Goal: Check status: Check status

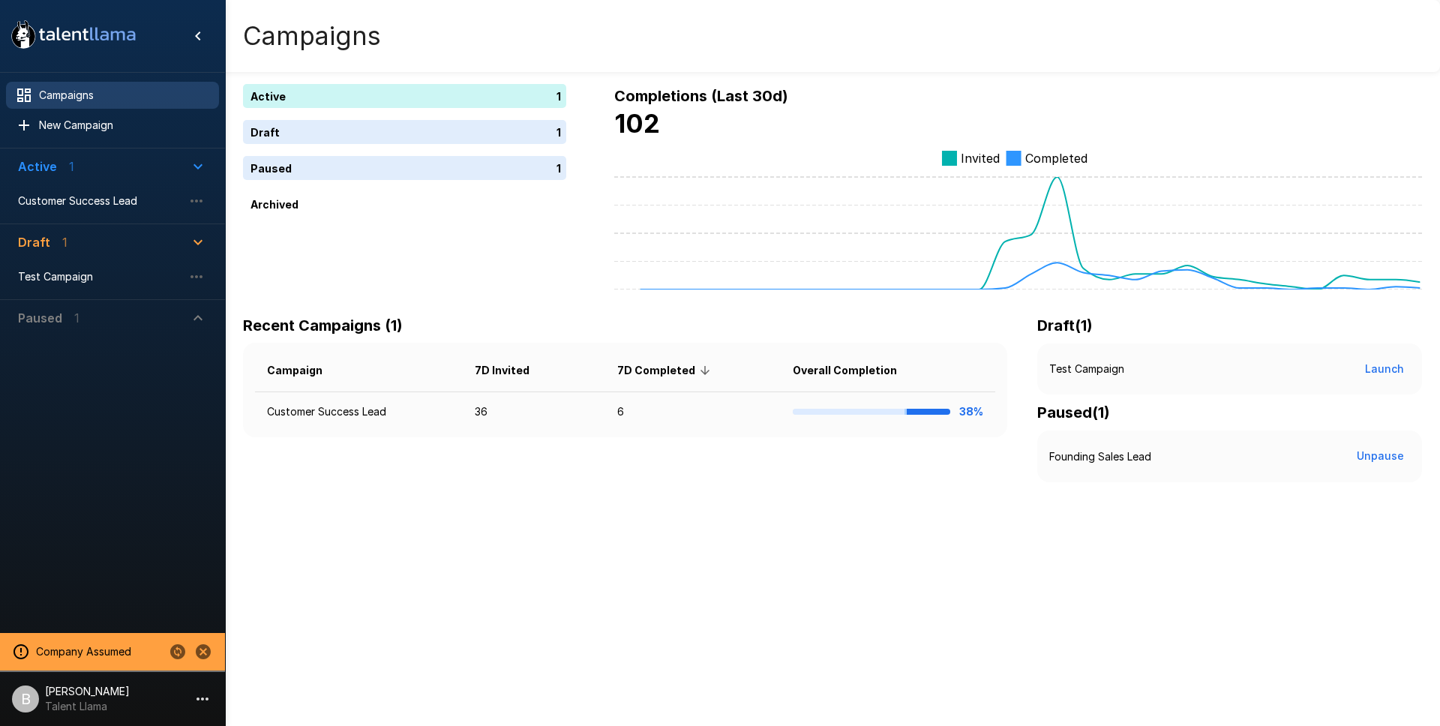
click at [182, 653] on icon "Change to another company" at bounding box center [177, 651] width 15 height 15
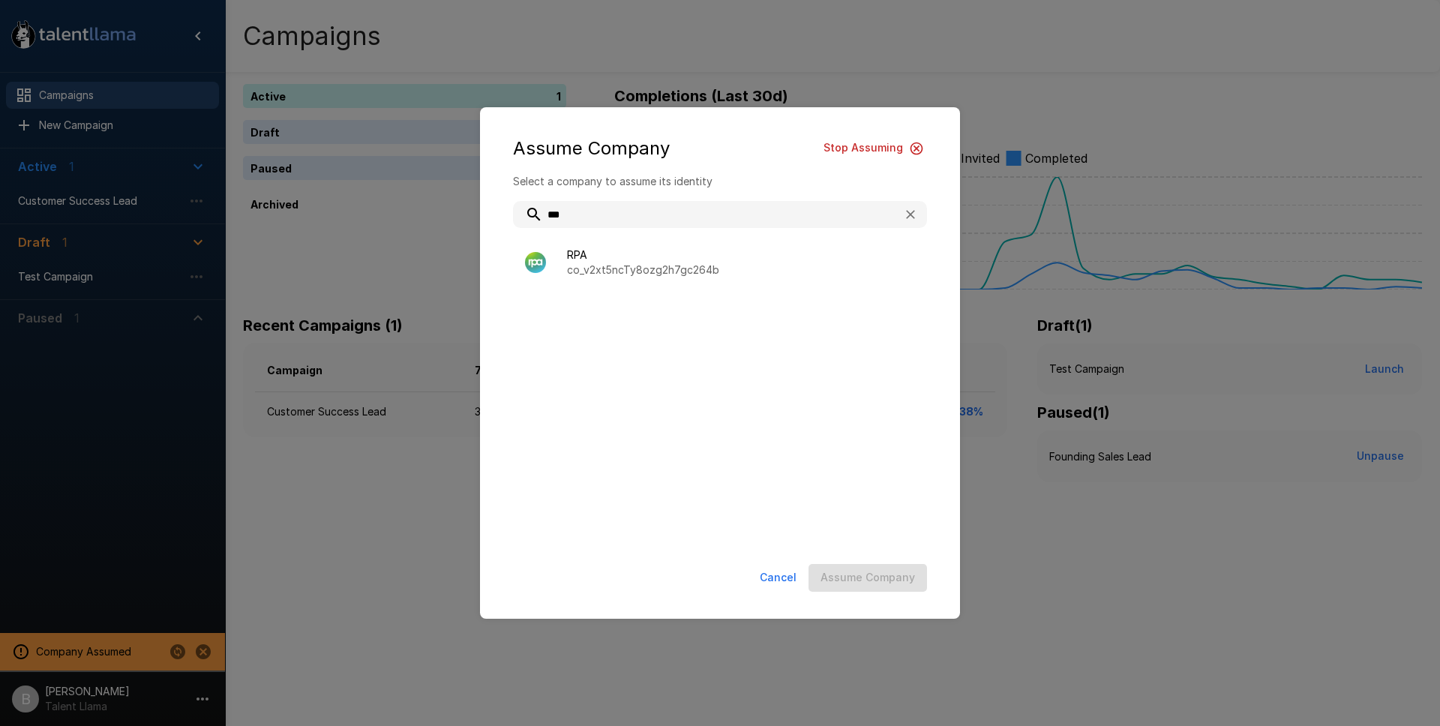
type input "***"
click at [651, 239] on ul "RPA co_v2xt5ncTy8ozg2h7gc264b" at bounding box center [720, 387] width 414 height 312
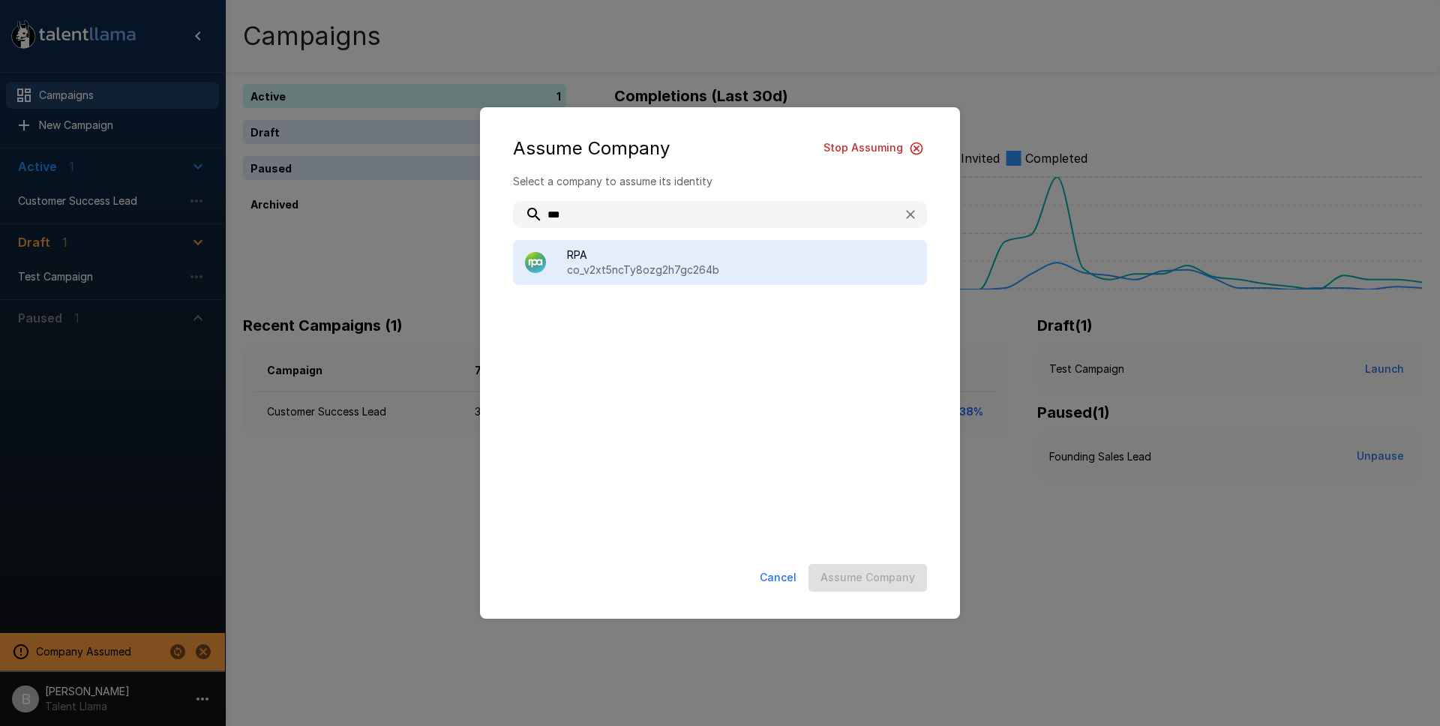
click at [653, 263] on p "co_v2xt5ncTy8ozg2h7gc264b" at bounding box center [741, 270] width 348 height 15
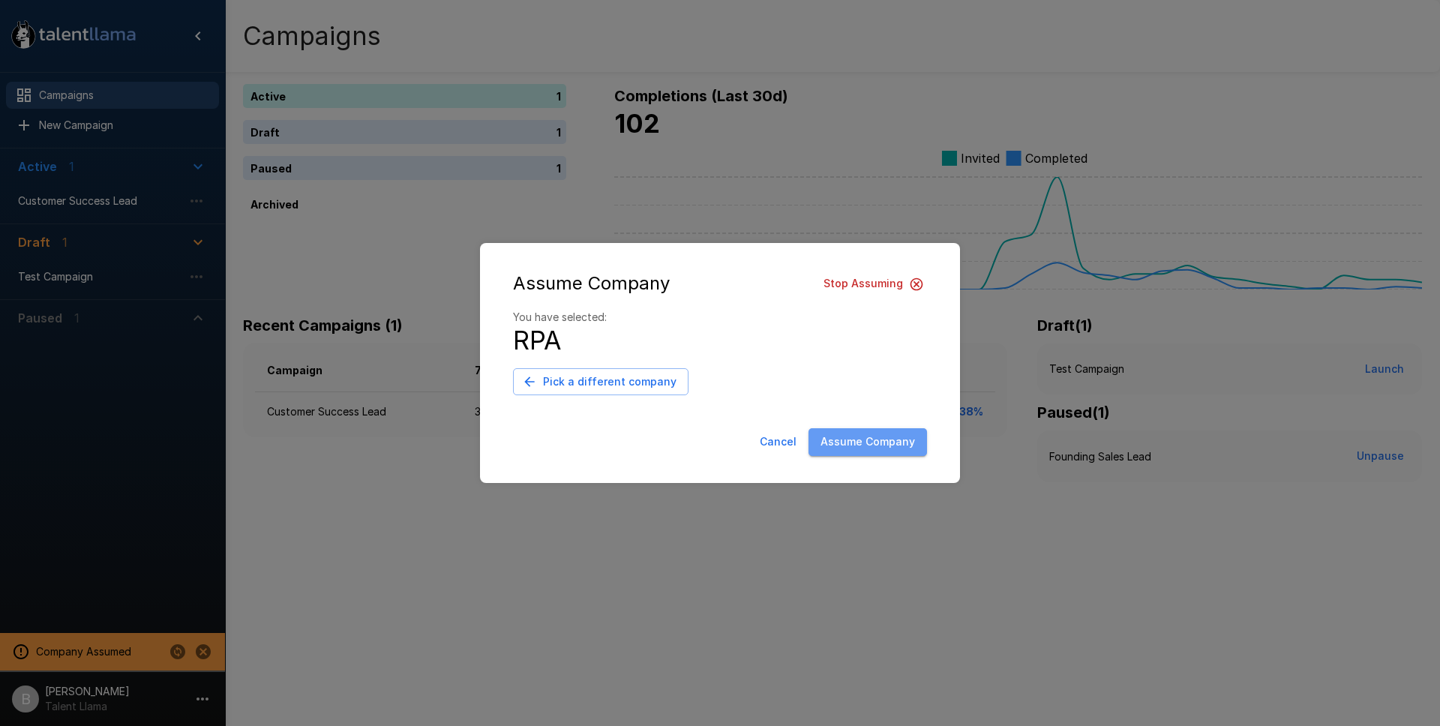
click at [879, 446] on button "Assume Company" at bounding box center [868, 442] width 119 height 28
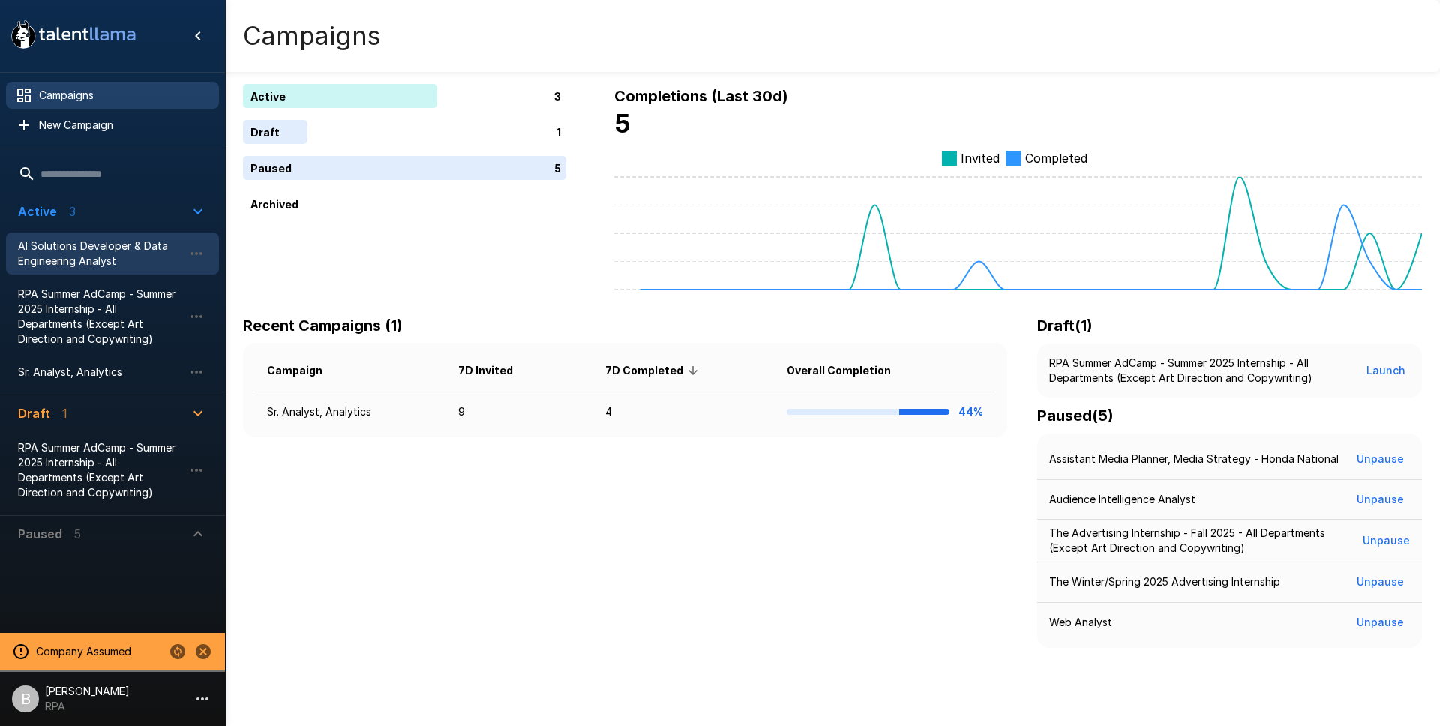
click at [110, 247] on span "AI Solutions Developer & Data Engineering Analyst" at bounding box center [100, 254] width 165 height 30
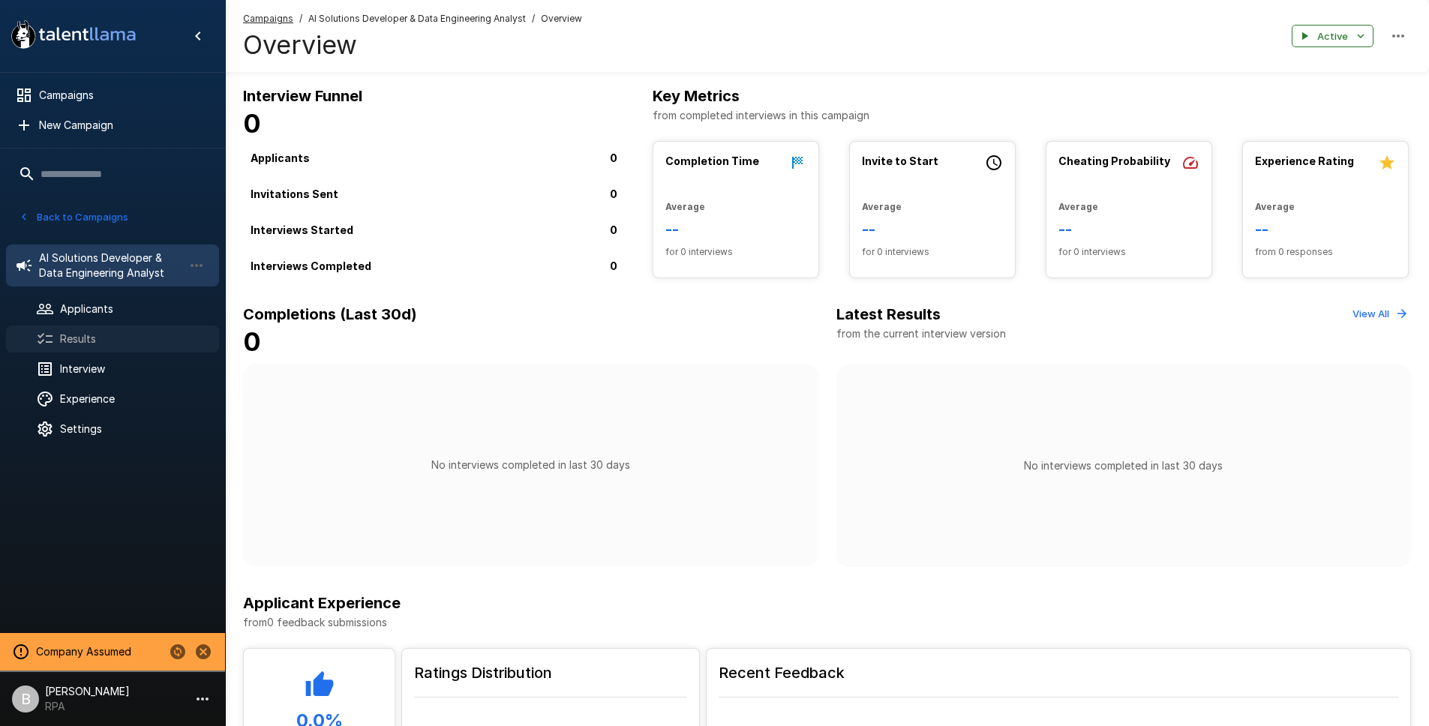
click at [92, 341] on span "Results" at bounding box center [133, 339] width 147 height 15
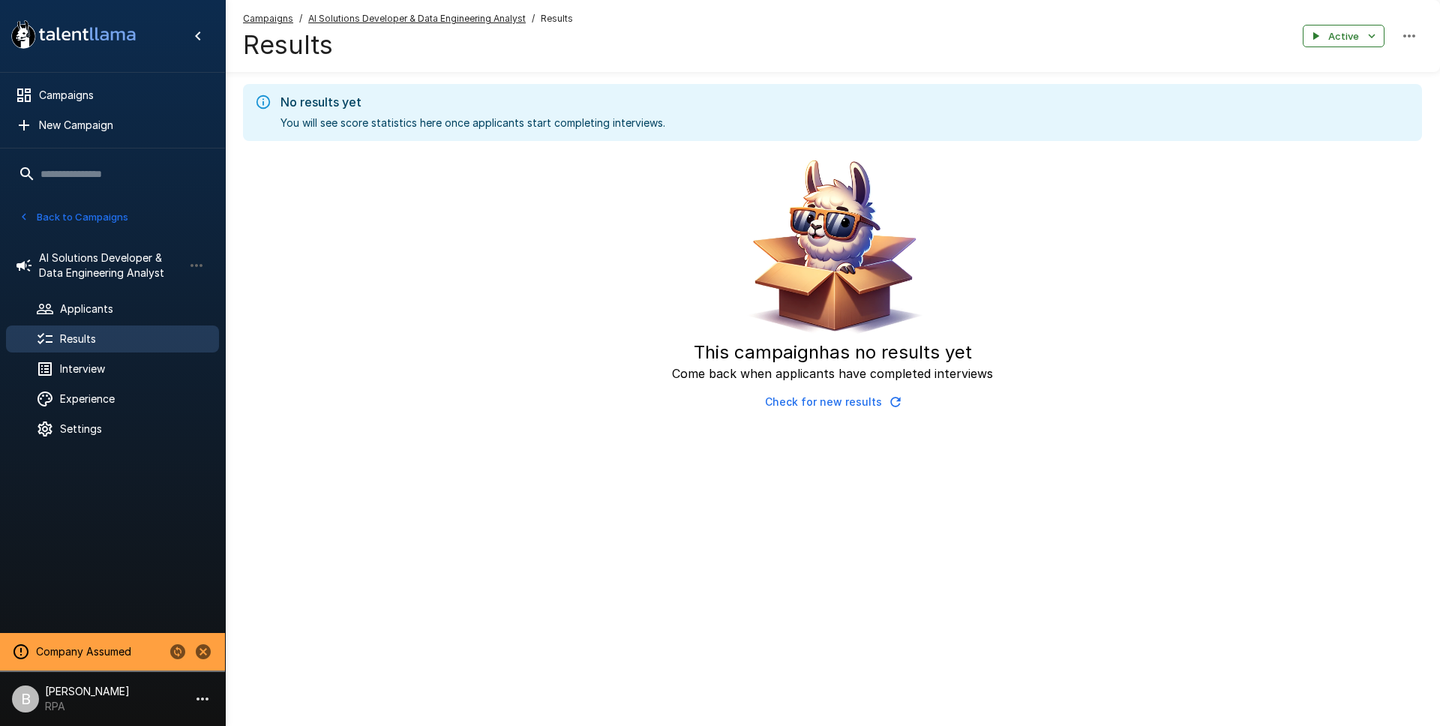
click at [19, 216] on icon "button" at bounding box center [24, 217] width 14 height 14
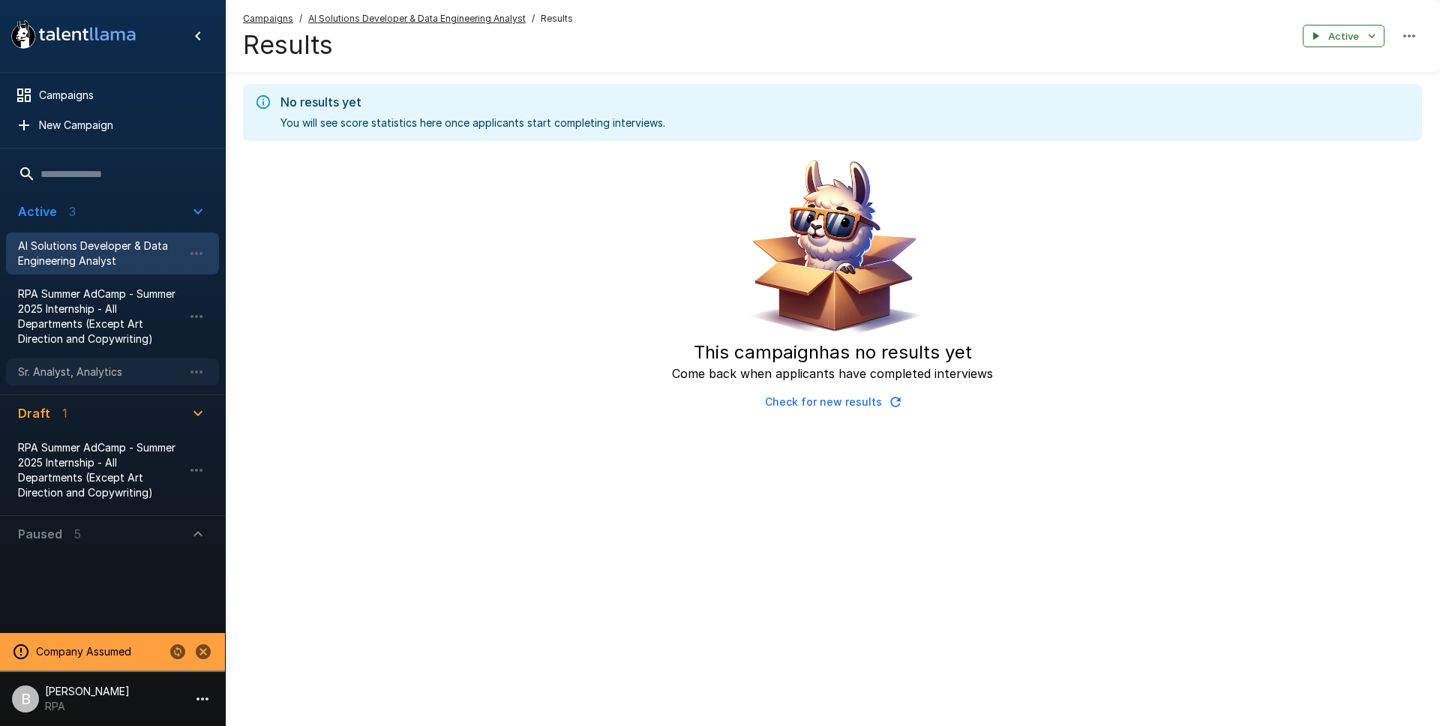
click at [100, 369] on span "Sr. Analyst, Analytics" at bounding box center [100, 372] width 165 height 15
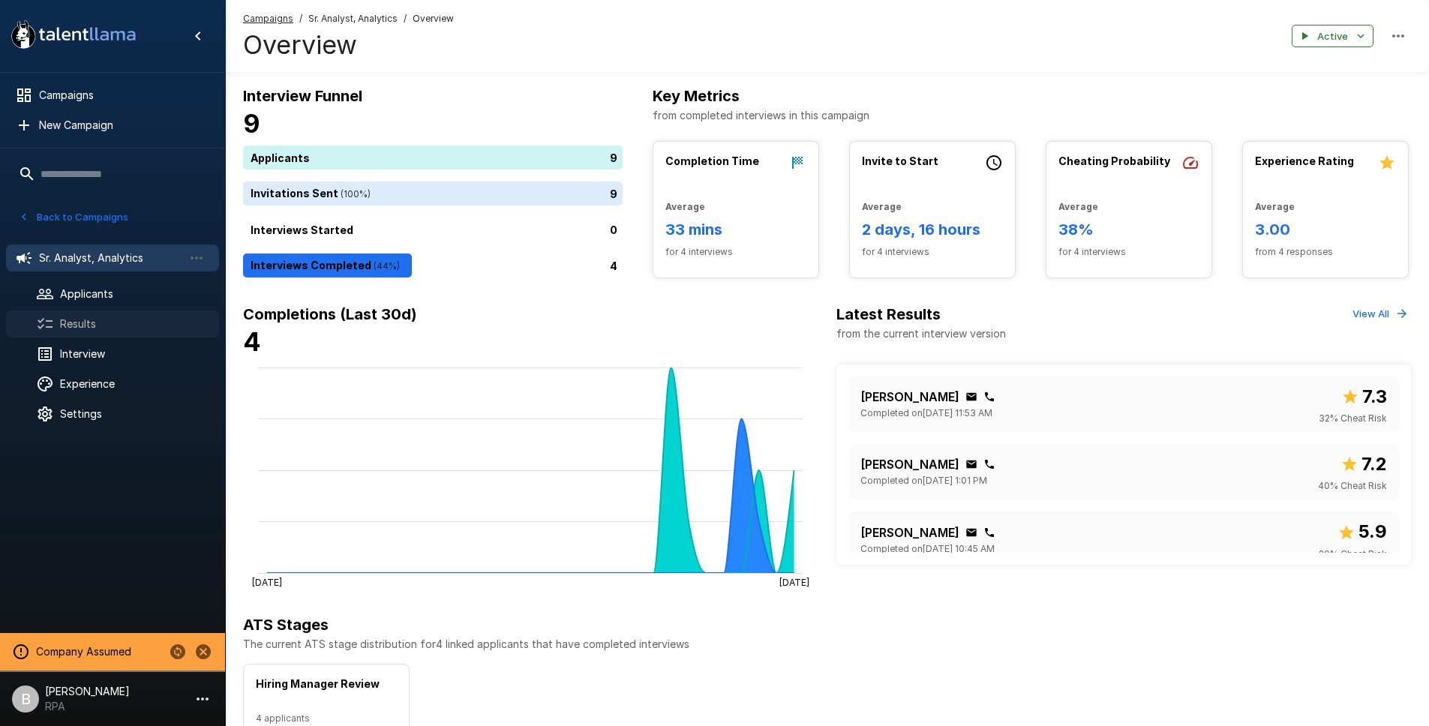
click at [95, 329] on span "Results" at bounding box center [133, 324] width 147 height 15
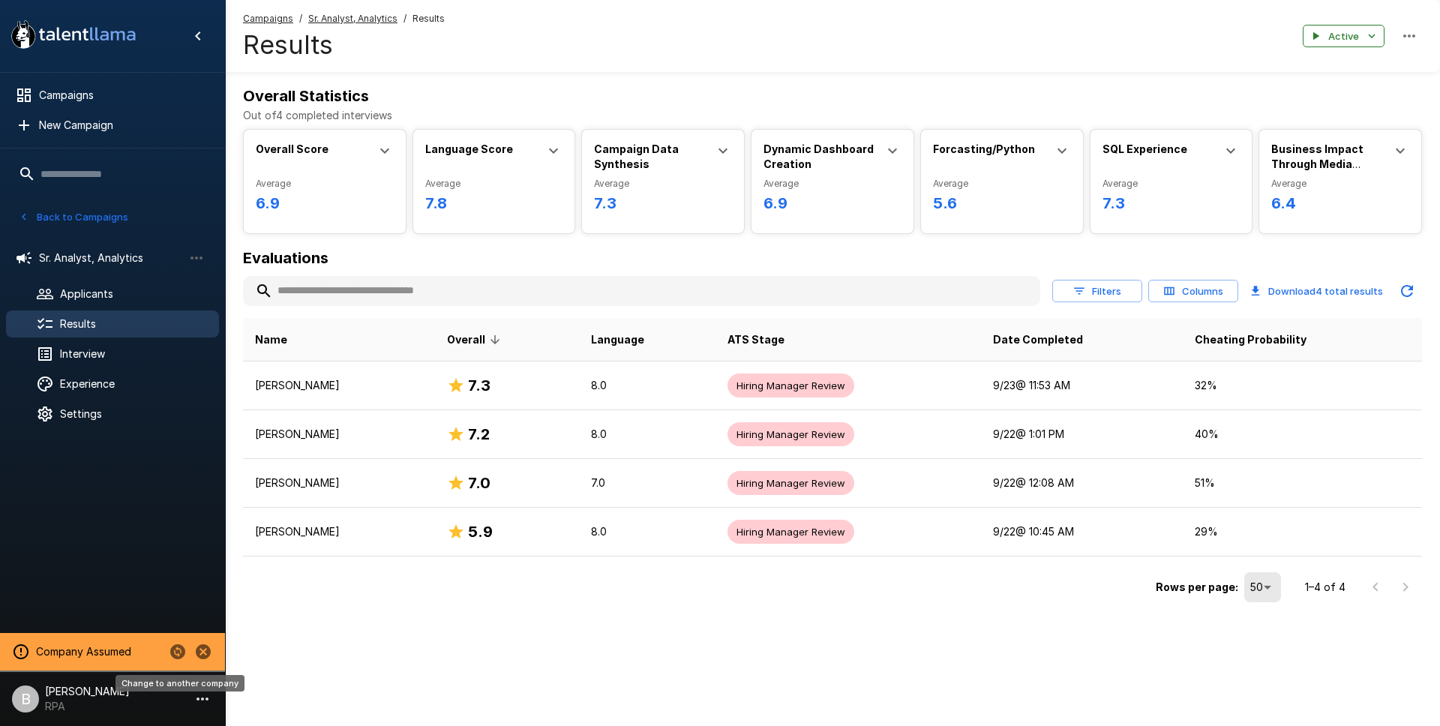
click at [181, 649] on icon "Change to another company" at bounding box center [177, 651] width 15 height 15
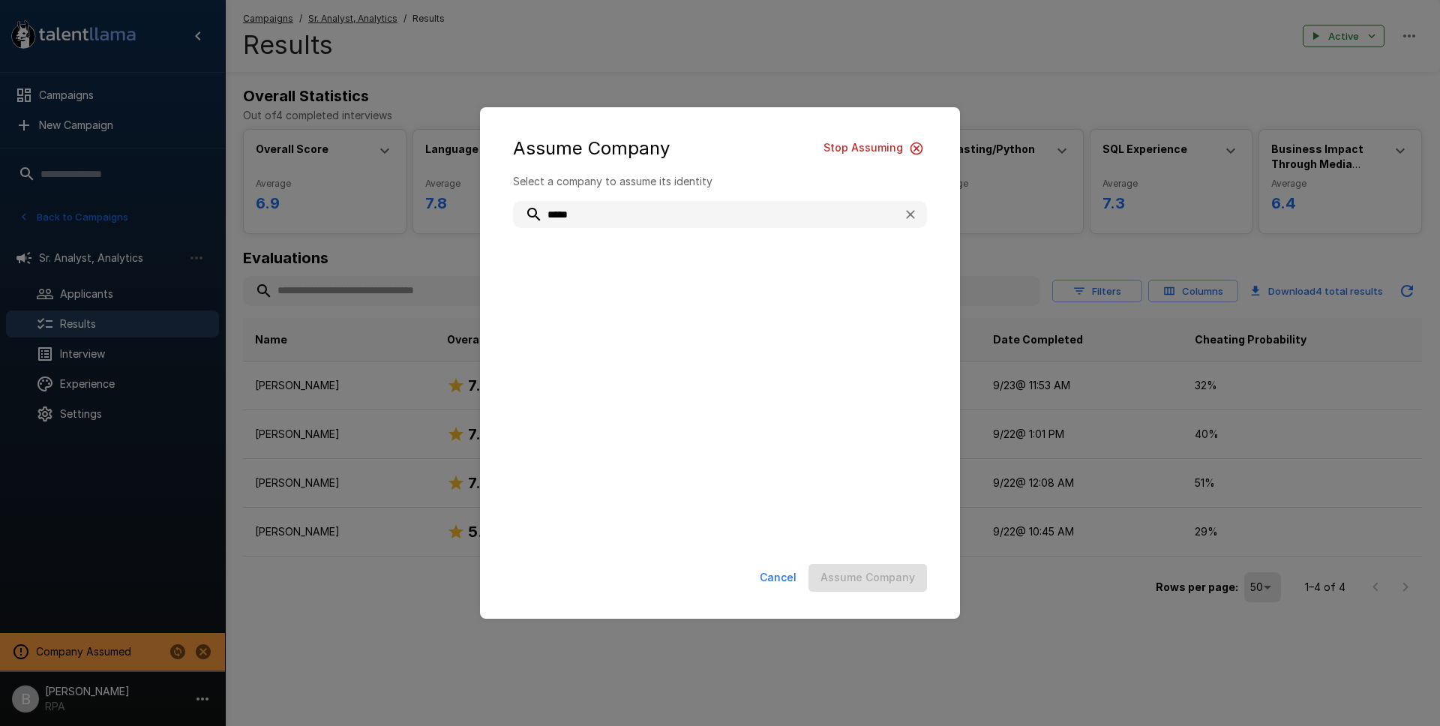
type input "******"
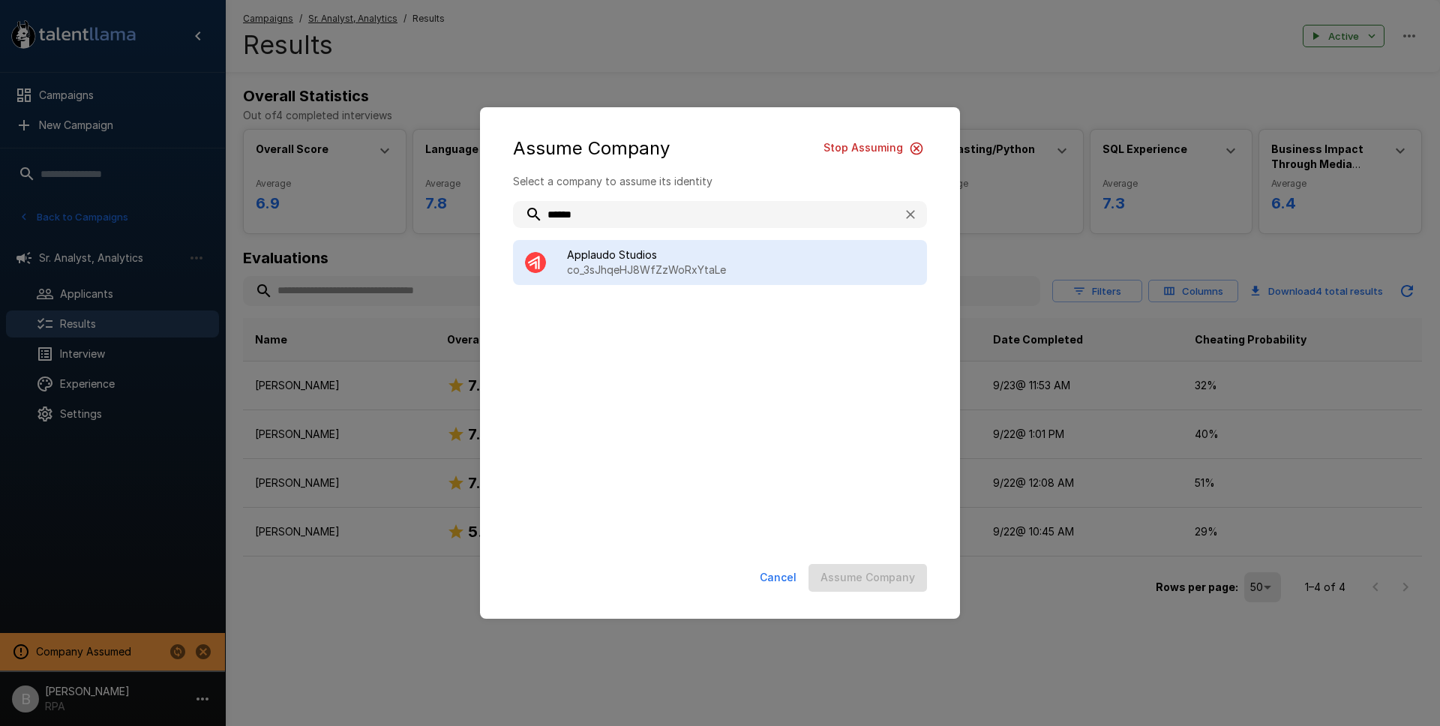
click at [641, 272] on p "co_3sJhqeHJ8WfZzWoRxYtaLe" at bounding box center [741, 270] width 348 height 15
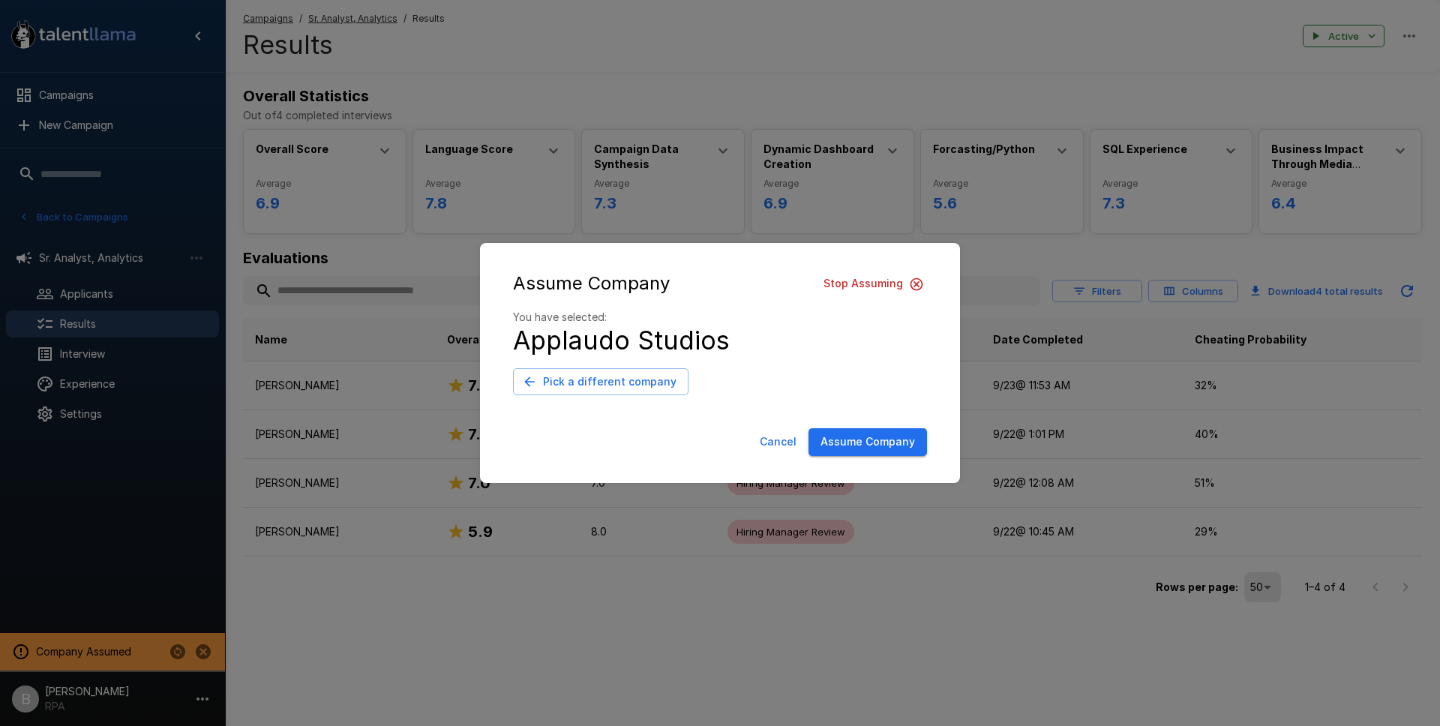
click at [879, 443] on button "Assume Company" at bounding box center [868, 442] width 119 height 28
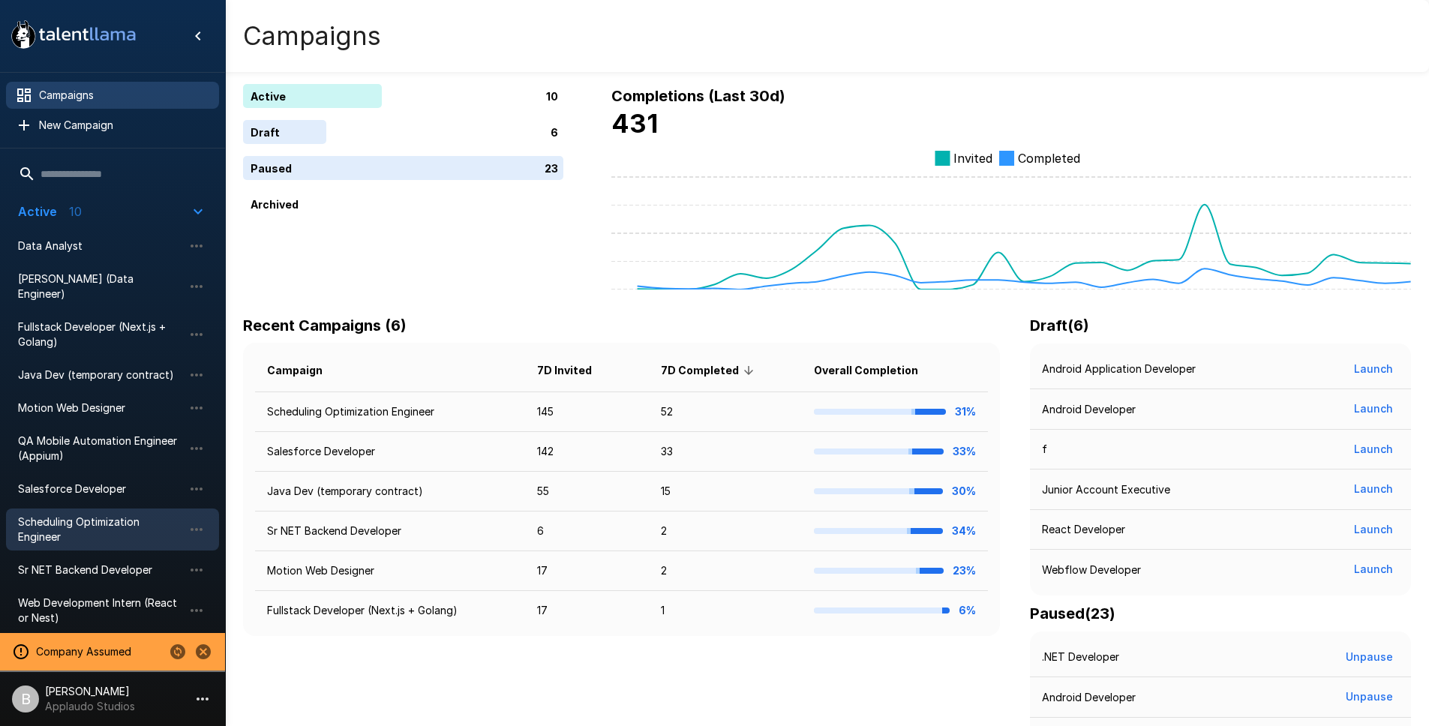
click at [67, 515] on span "Scheduling Optimization Engineer" at bounding box center [100, 530] width 165 height 30
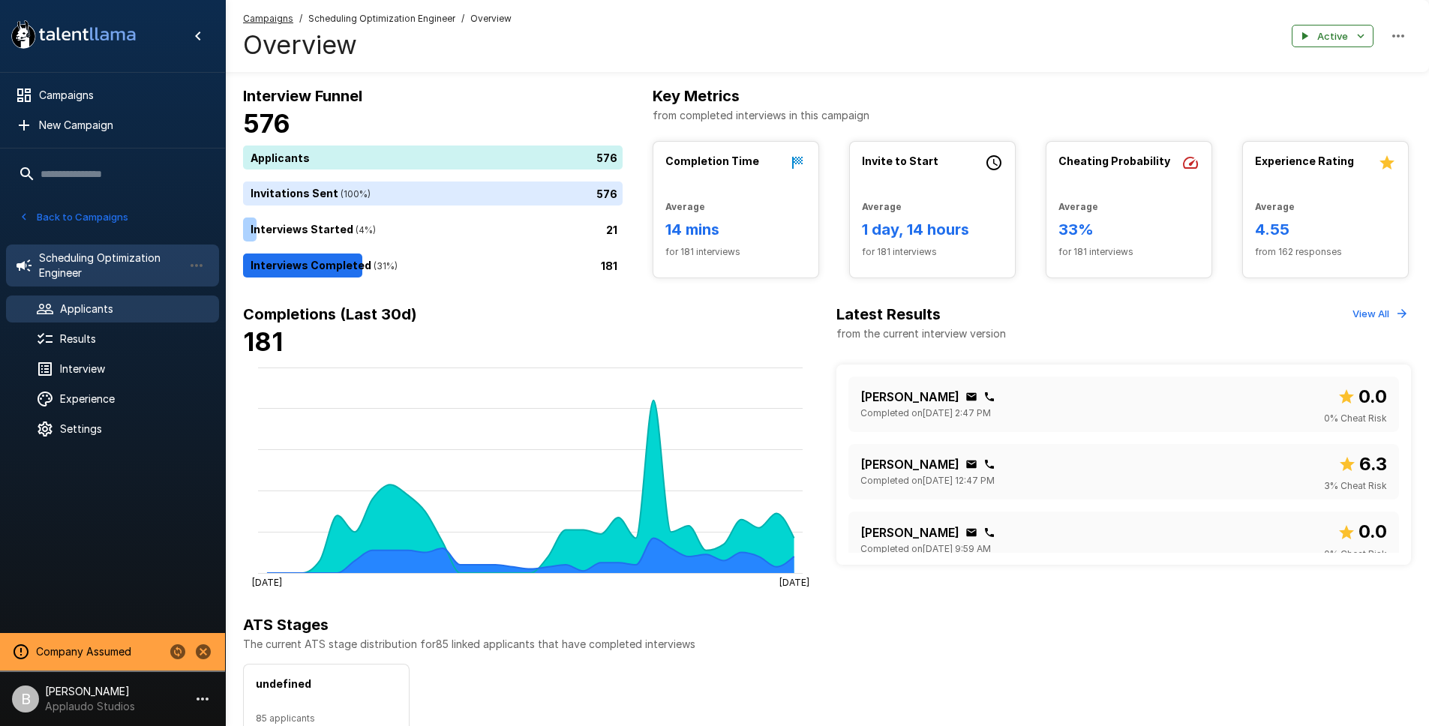
click at [101, 315] on span "Applicants" at bounding box center [133, 309] width 147 height 15
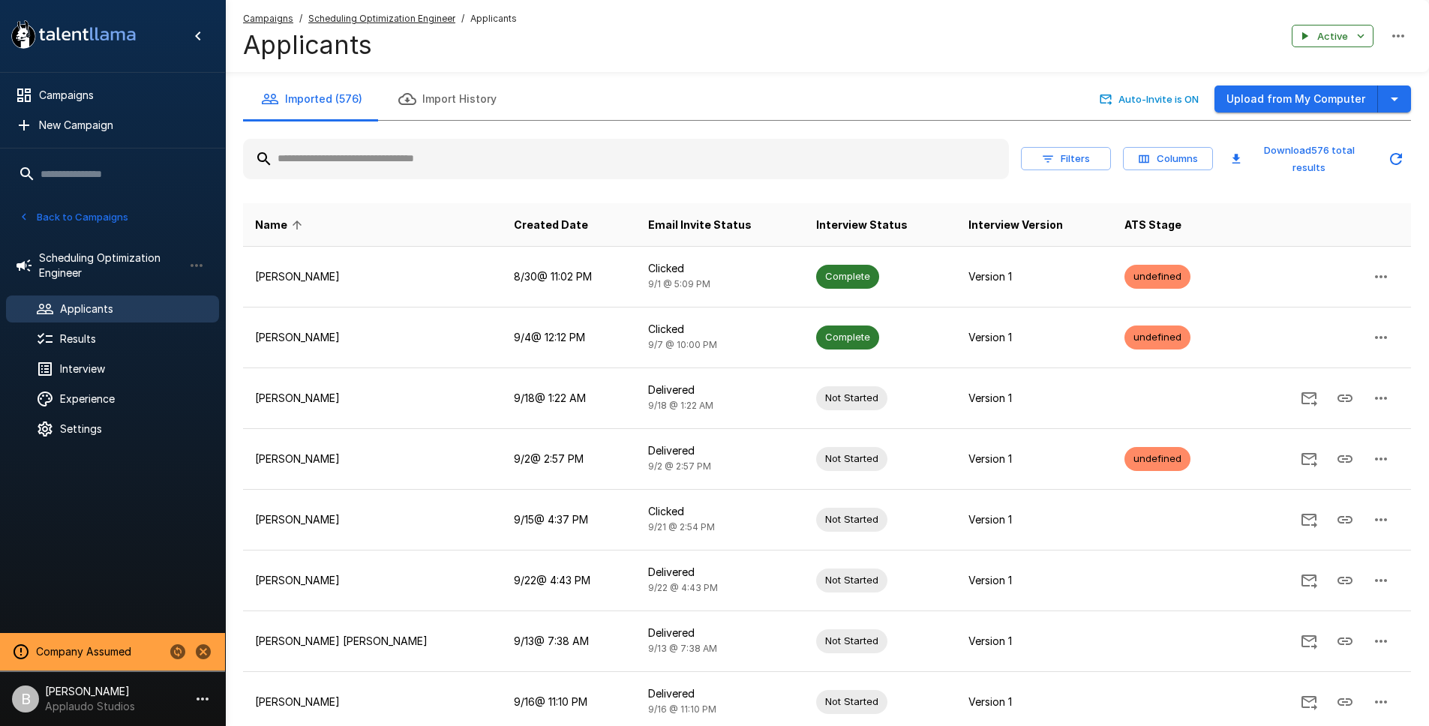
click at [548, 151] on input "text" at bounding box center [626, 159] width 766 height 27
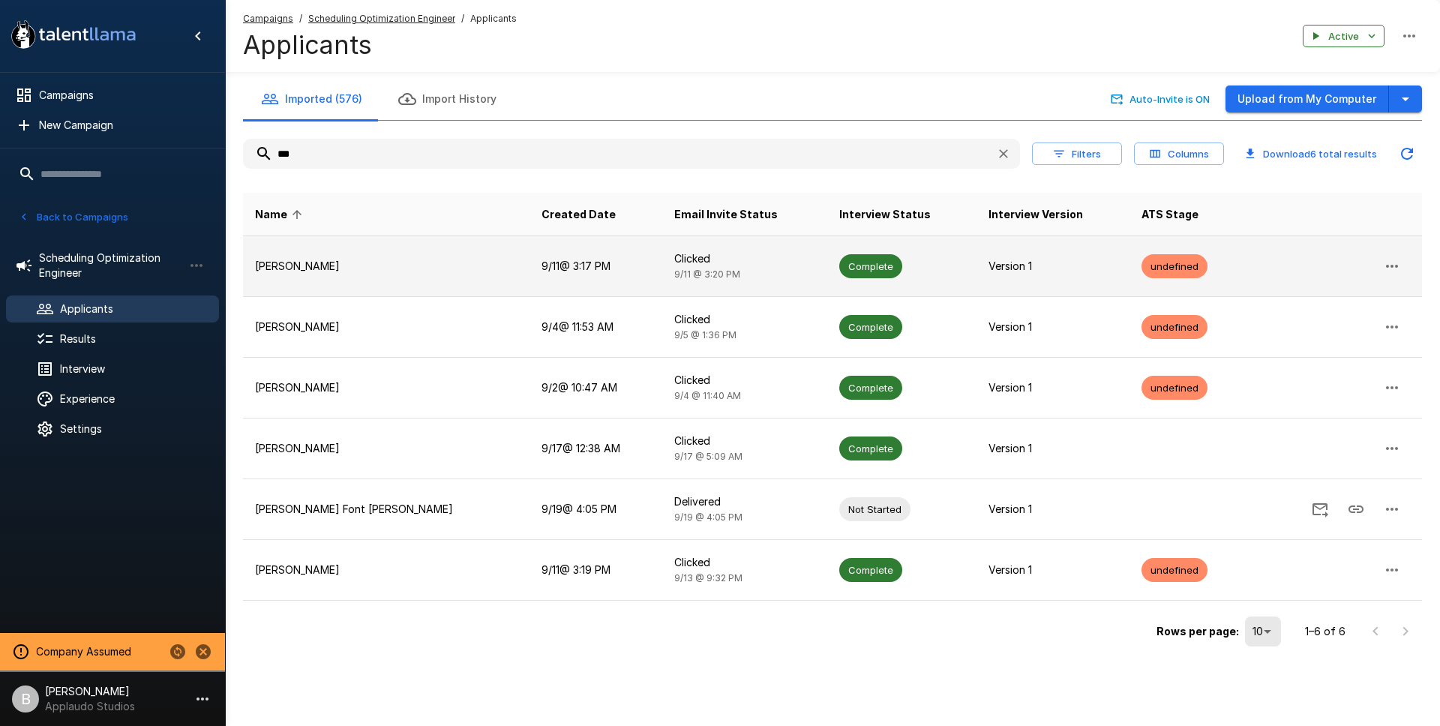
type input "***"
click at [395, 266] on p "Benjamin Chaikin" at bounding box center [386, 266] width 263 height 15
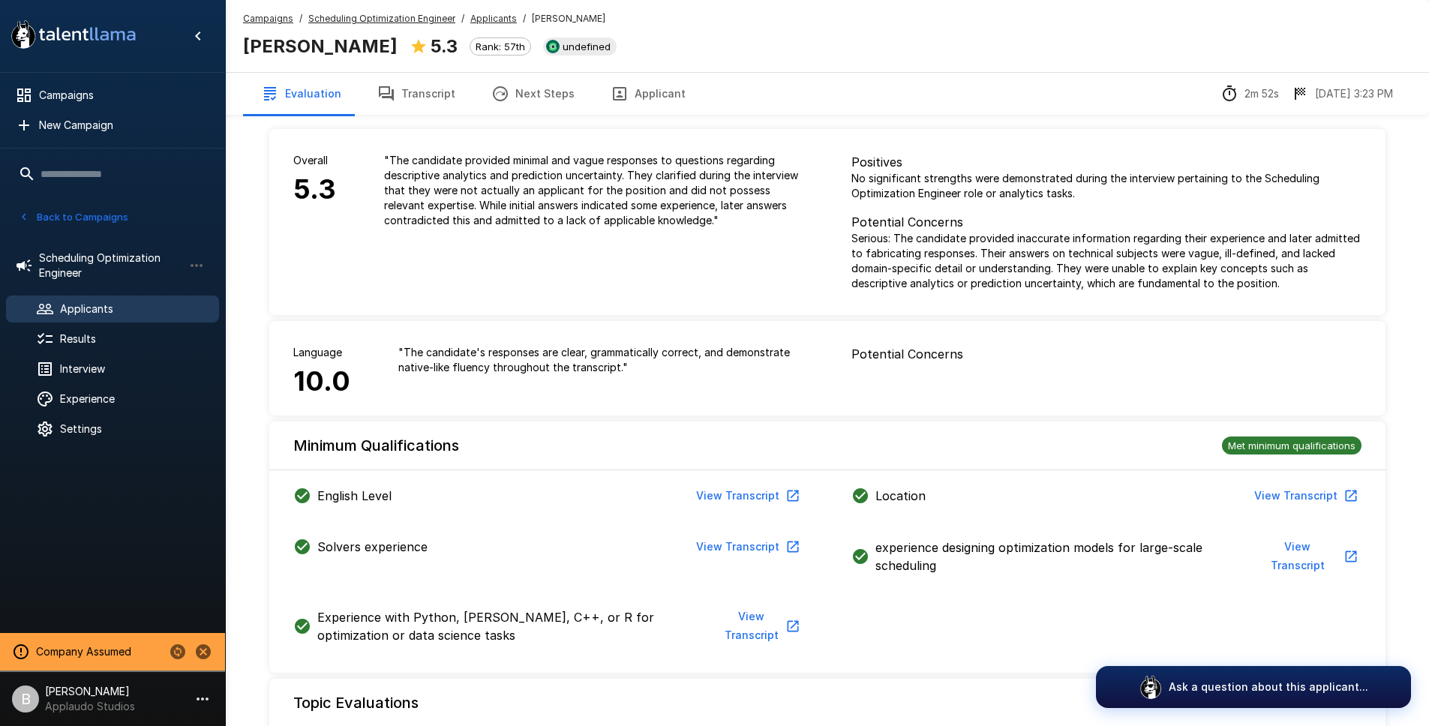
click at [13, 208] on div "Back to Campaigns" at bounding box center [112, 213] width 225 height 39
click at [33, 212] on button "Back to Campaigns" at bounding box center [73, 217] width 117 height 23
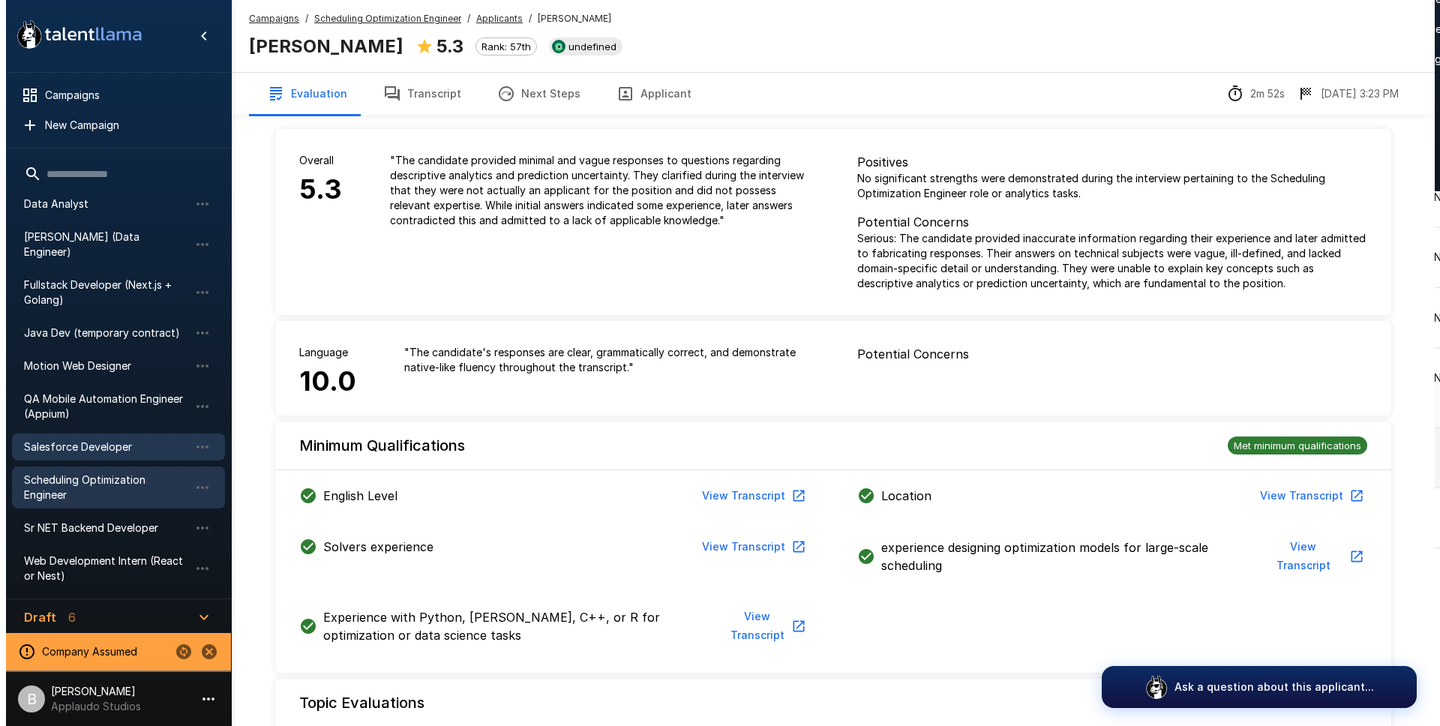
scroll to position [39, 0]
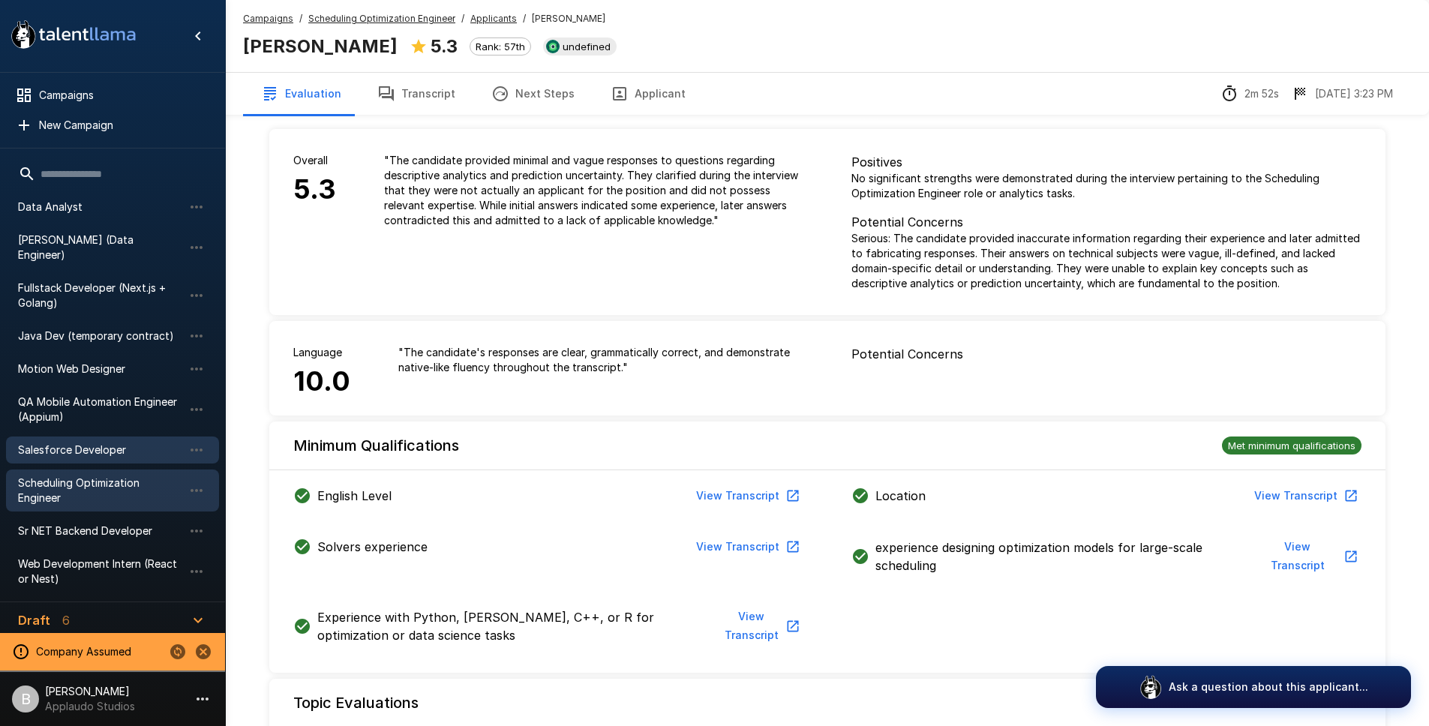
click at [94, 437] on div "Salesforce Developer" at bounding box center [112, 450] width 213 height 27
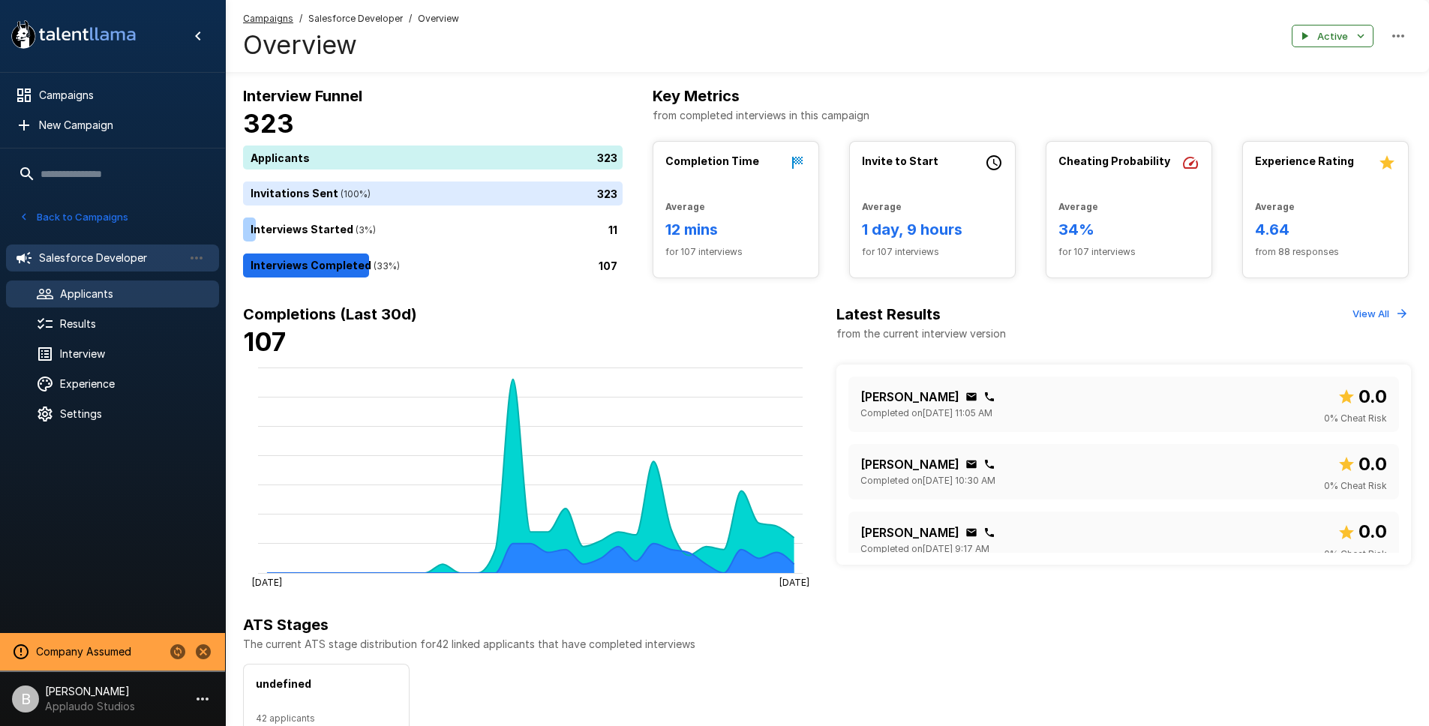
click at [127, 282] on div "Applicants" at bounding box center [112, 294] width 213 height 27
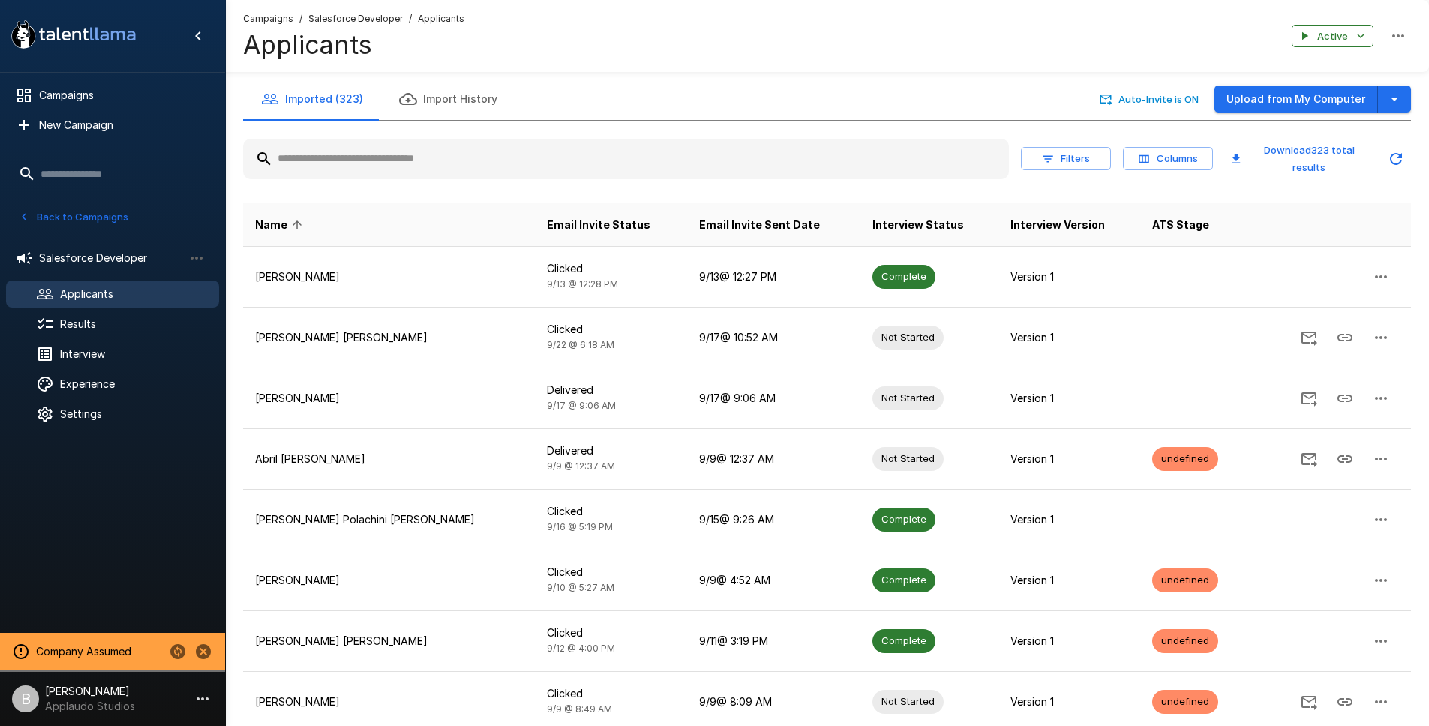
click at [360, 153] on input "text" at bounding box center [626, 159] width 766 height 27
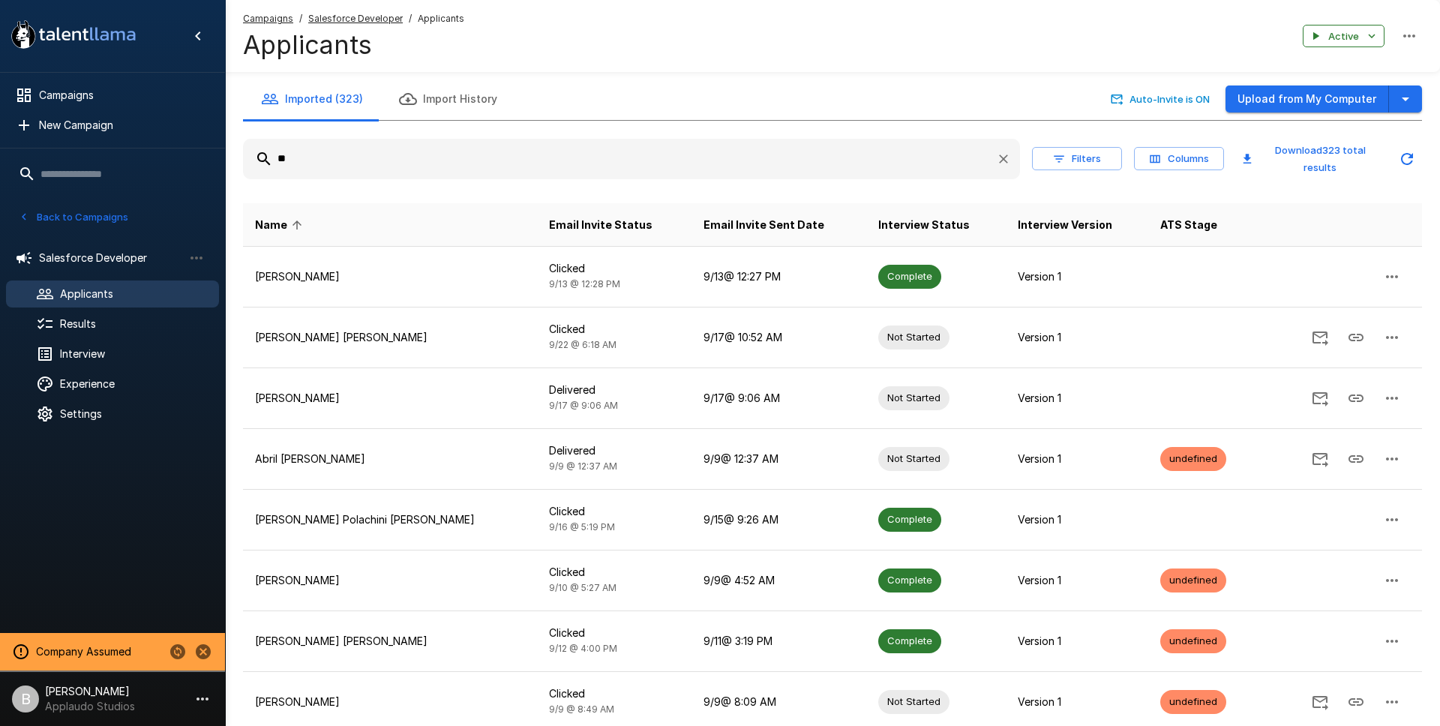
type input "***"
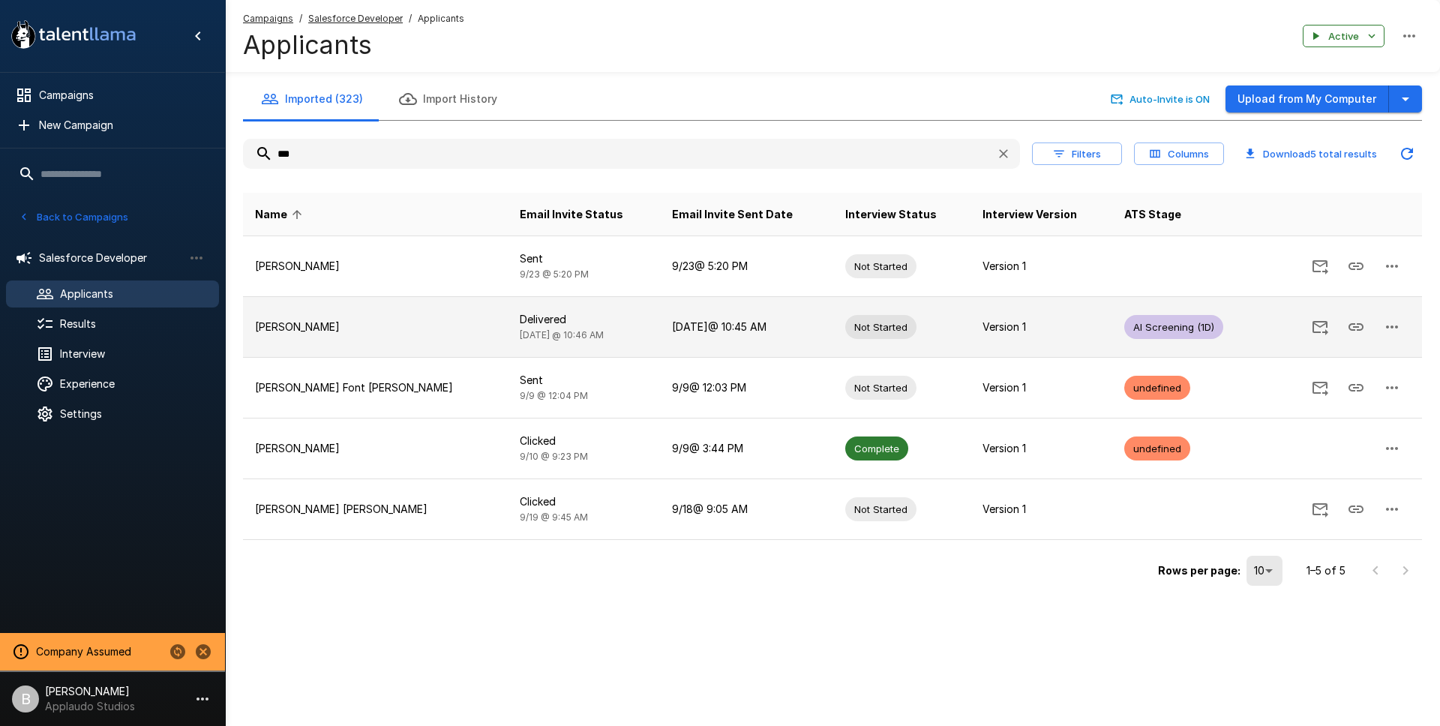
click at [390, 326] on p "[PERSON_NAME]" at bounding box center [375, 327] width 241 height 15
